Goal: Task Accomplishment & Management: Manage account settings

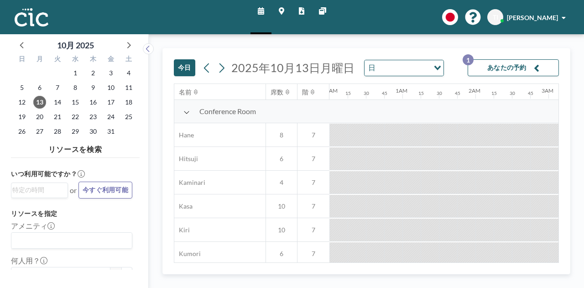
scroll to position [0, 676]
click at [504, 73] on button "あなたの予約 1" at bounding box center [513, 67] width 91 height 17
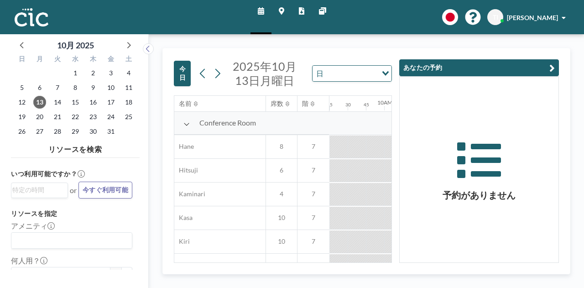
click at [551, 71] on icon "button" at bounding box center [552, 68] width 5 height 11
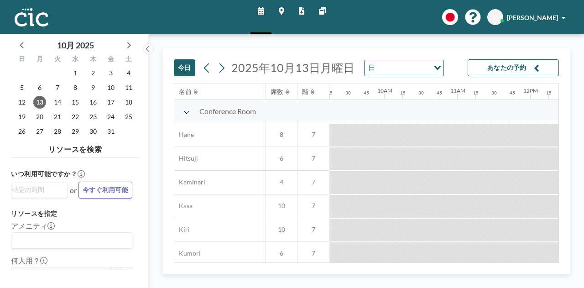
click at [504, 21] on span "TI" at bounding box center [496, 17] width 16 height 16
click at [520, 41] on span "プロフィール" at bounding box center [539, 43] width 38 height 9
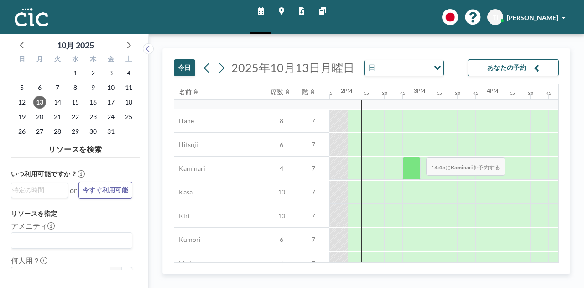
scroll to position [0, 1004]
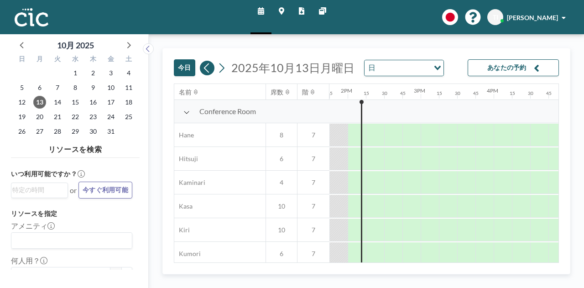
click at [208, 73] on icon at bounding box center [207, 68] width 9 height 14
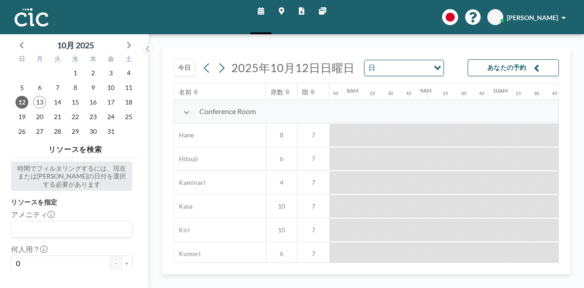
scroll to position [0, 566]
click at [222, 72] on icon at bounding box center [221, 68] width 9 height 14
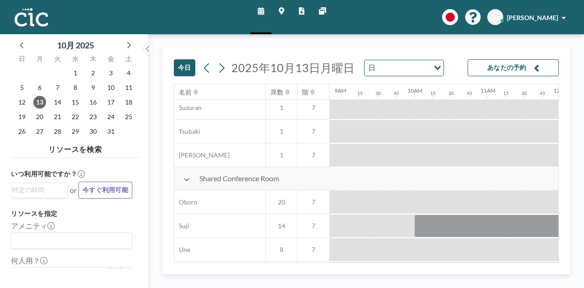
scroll to position [639, 646]
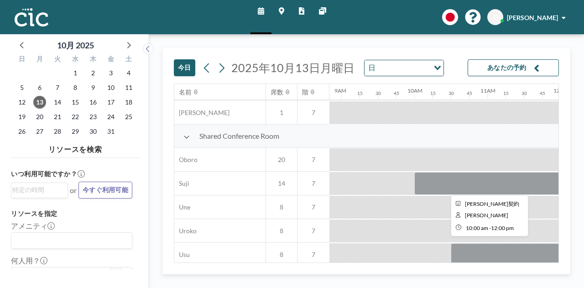
click at [457, 182] on div at bounding box center [488, 183] width 146 height 23
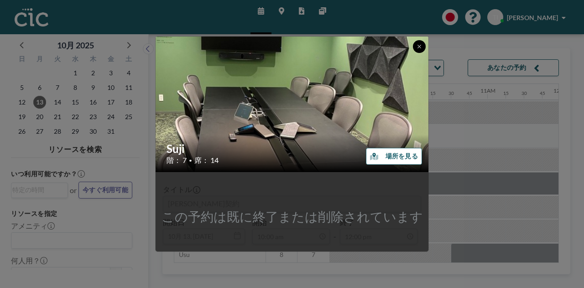
click at [420, 50] on button at bounding box center [419, 46] width 13 height 13
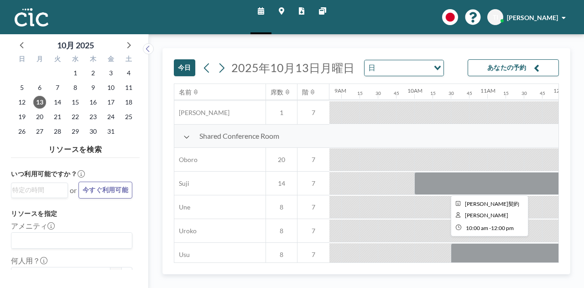
click at [431, 176] on div at bounding box center [488, 183] width 146 height 23
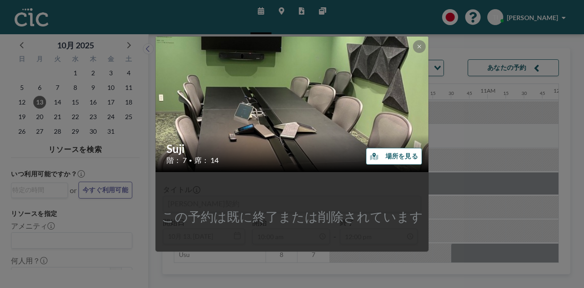
click at [409, 47] on img at bounding box center [293, 104] width 274 height 421
click at [415, 47] on button at bounding box center [419, 46] width 13 height 13
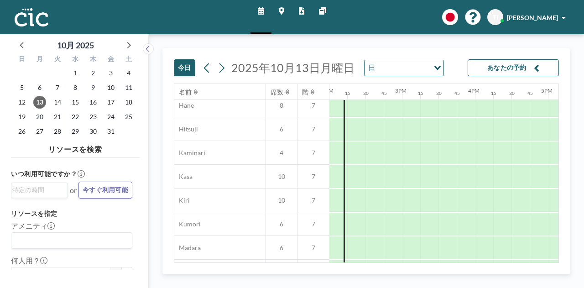
scroll to position [0, 1023]
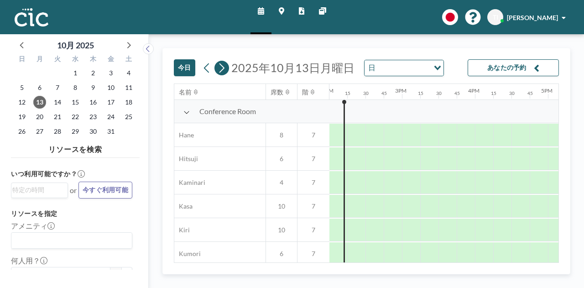
click at [221, 70] on icon at bounding box center [222, 68] width 5 height 10
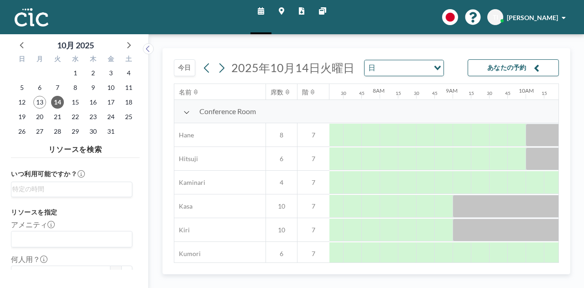
scroll to position [0, 566]
